Goal: Find specific page/section

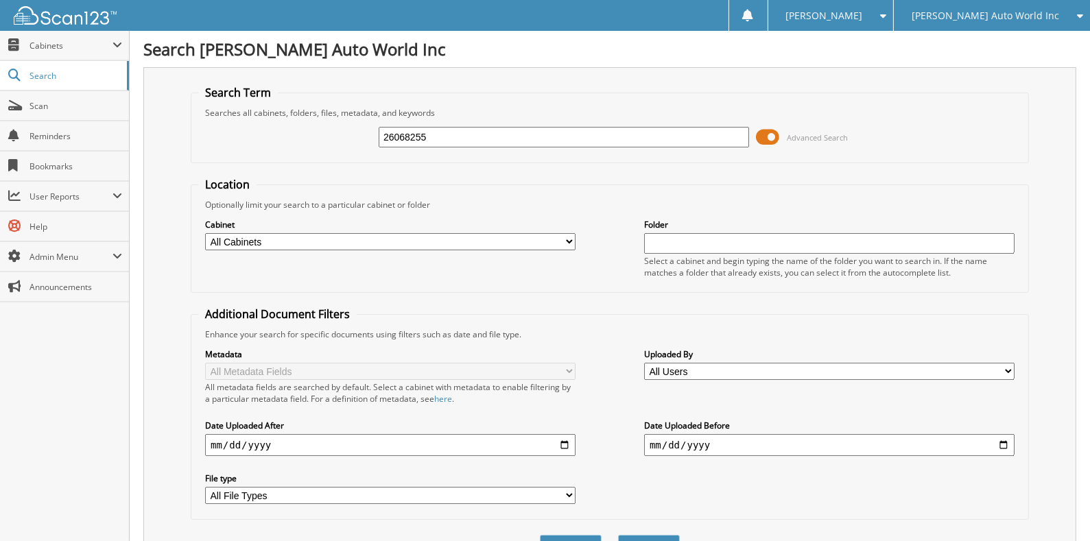
type input "26068255"
click at [564, 235] on select "All Cabinets ARCHIVE REPAIR ORDERS ARCHIVE WARRANTY BANK DEPOSITS REPAIR ORDERS…" at bounding box center [390, 241] width 370 height 17
select select "8430"
click at [205, 233] on select "All Cabinets ARCHIVE REPAIR ORDERS ARCHIVE WARRANTY BANK DEPOSITS REPAIR ORDERS…" at bounding box center [390, 241] width 370 height 17
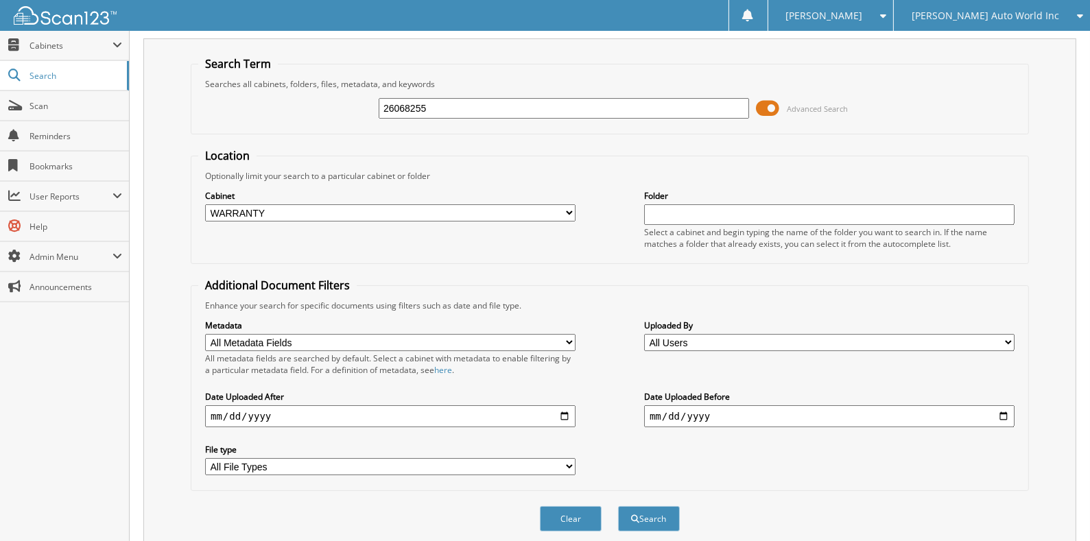
scroll to position [69, 0]
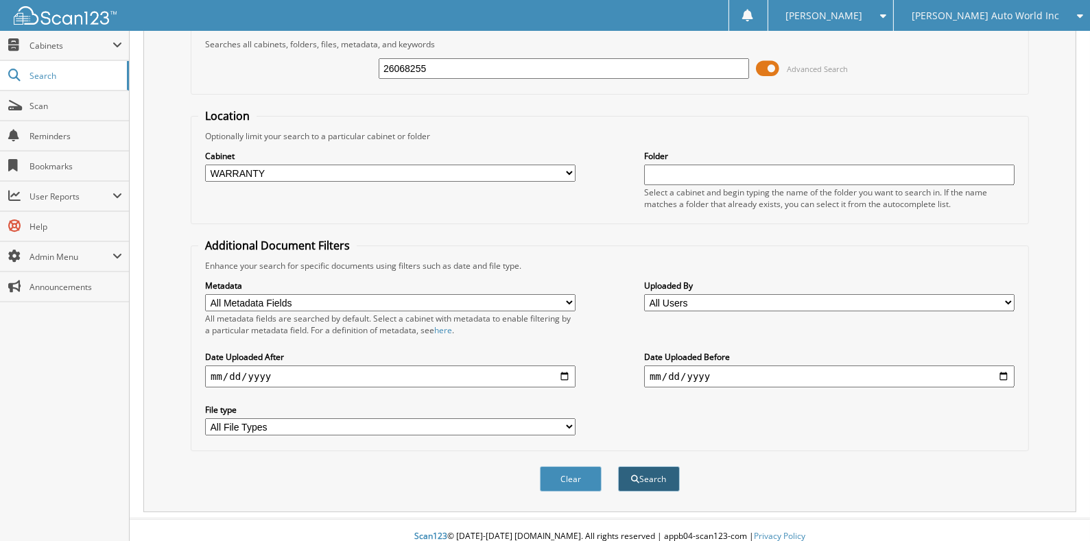
click at [640, 466] on button "Search" at bounding box center [649, 478] width 62 height 25
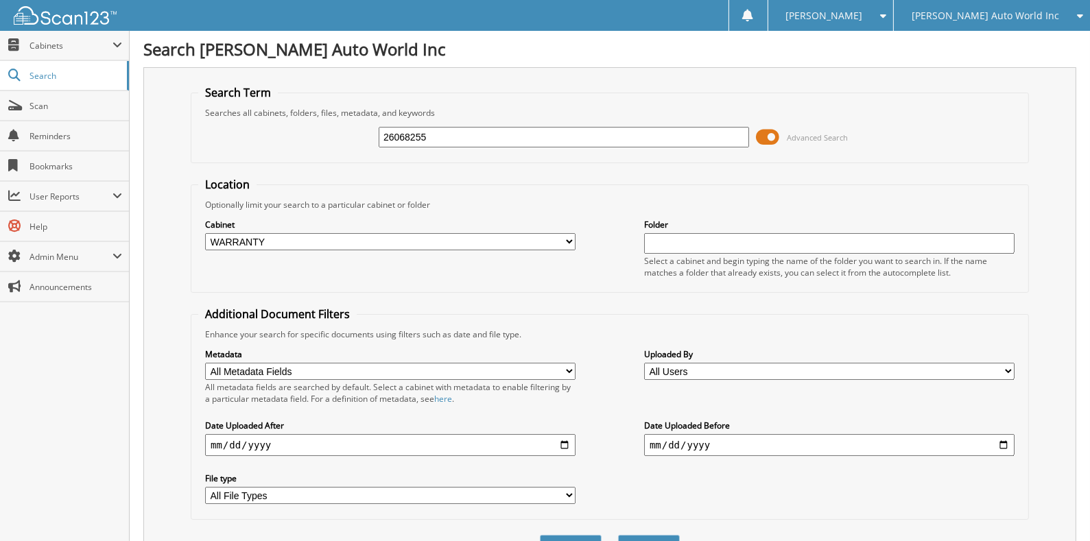
click at [700, 235] on input "text" at bounding box center [829, 243] width 370 height 21
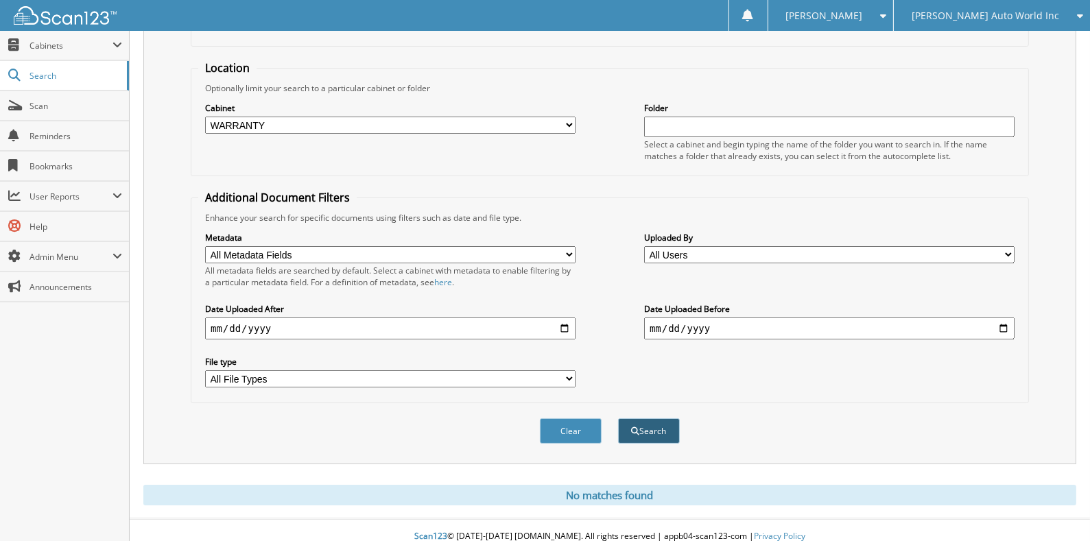
click at [650, 418] on button "Search" at bounding box center [649, 430] width 62 height 25
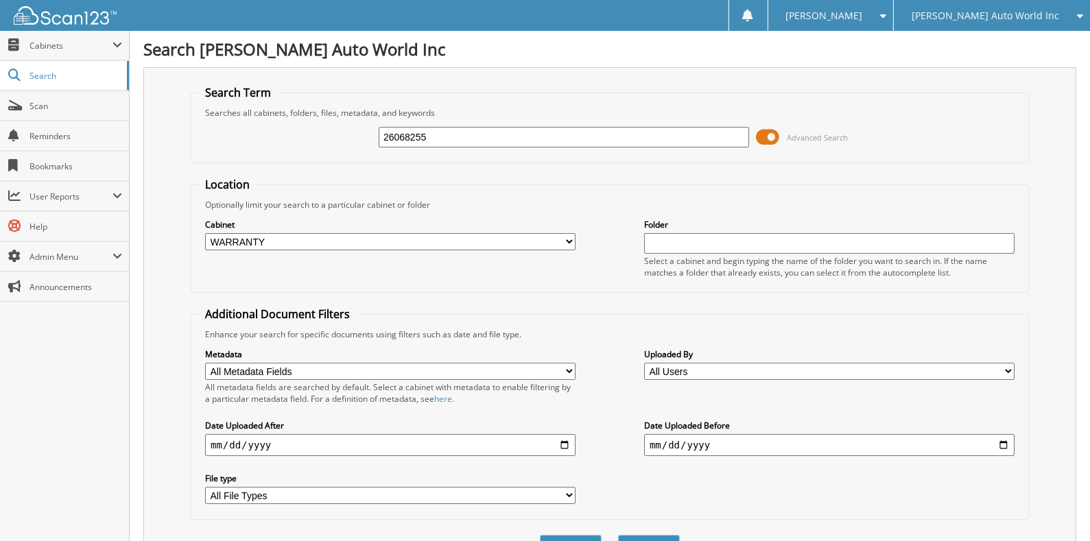
click at [765, 133] on span at bounding box center [767, 137] width 23 height 21
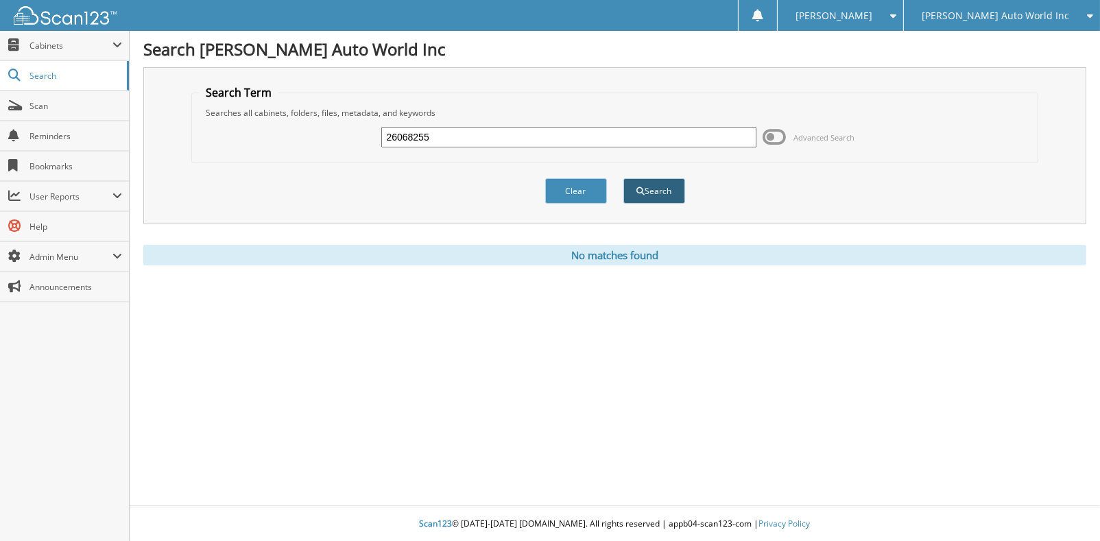
click at [652, 193] on button "Search" at bounding box center [654, 190] width 62 height 25
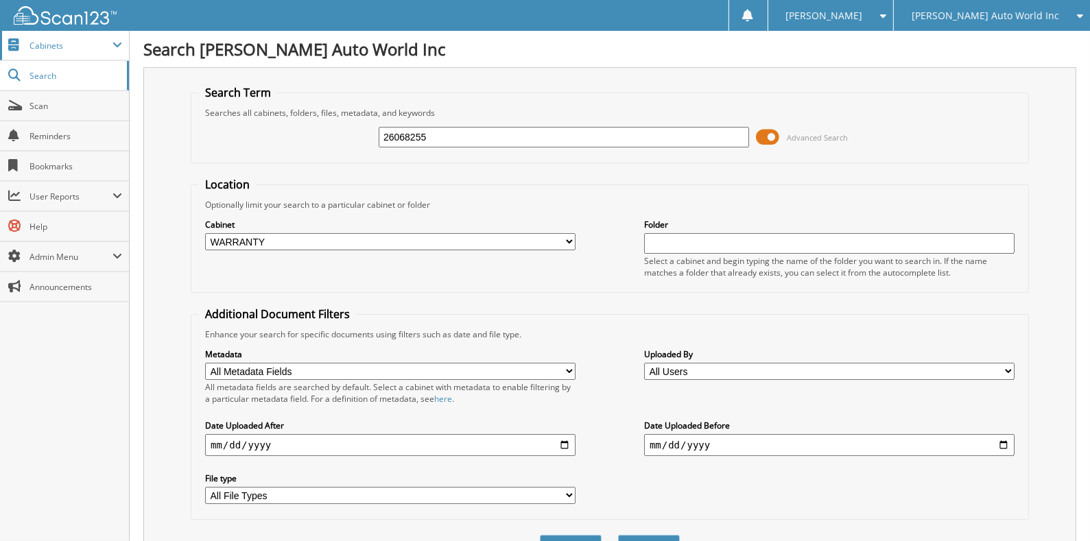
click at [76, 54] on span "Cabinets" at bounding box center [64, 45] width 129 height 29
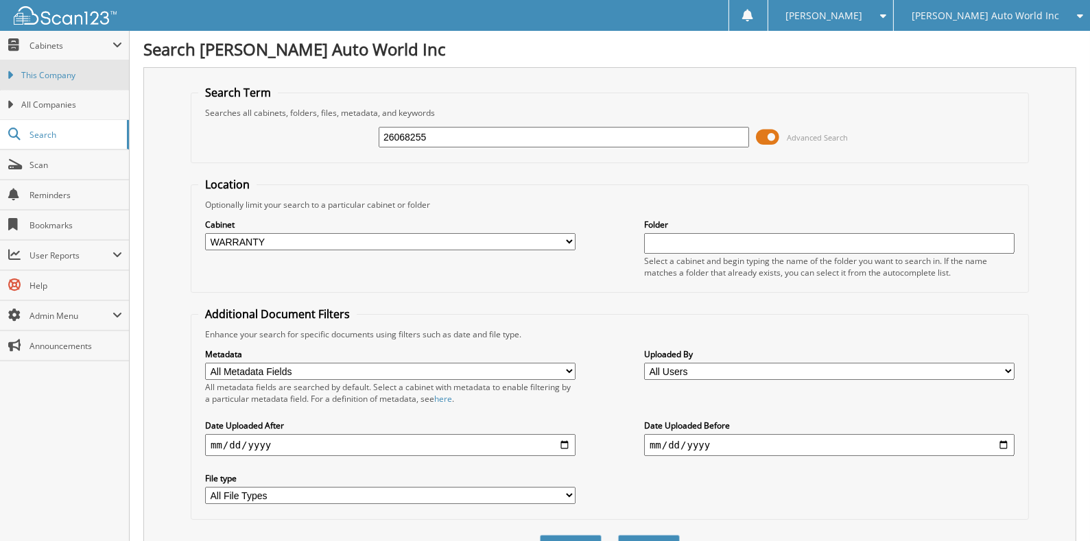
click at [41, 73] on span "This Company" at bounding box center [71, 75] width 101 height 12
